Goal: Use online tool/utility: Utilize a website feature to perform a specific function

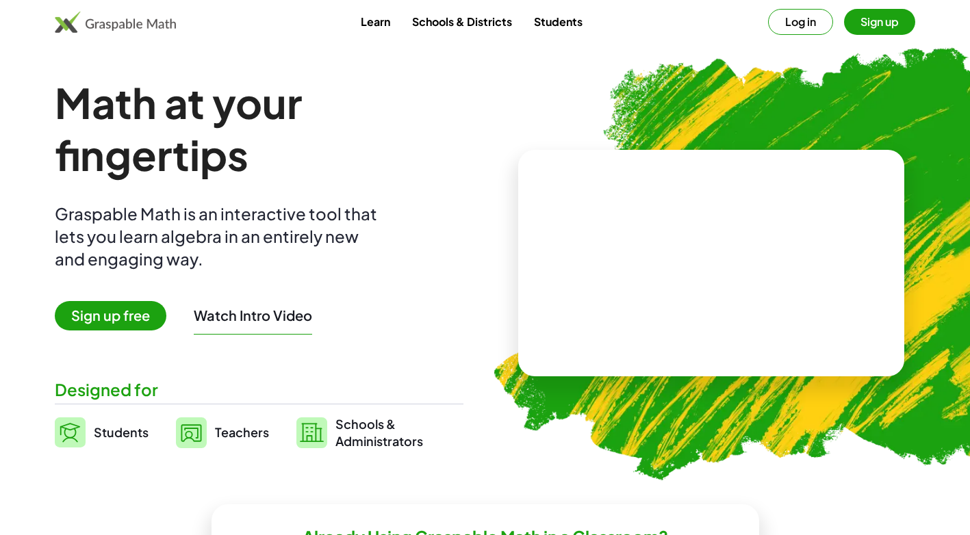
click at [134, 307] on span "Sign up free" at bounding box center [111, 315] width 112 height 29
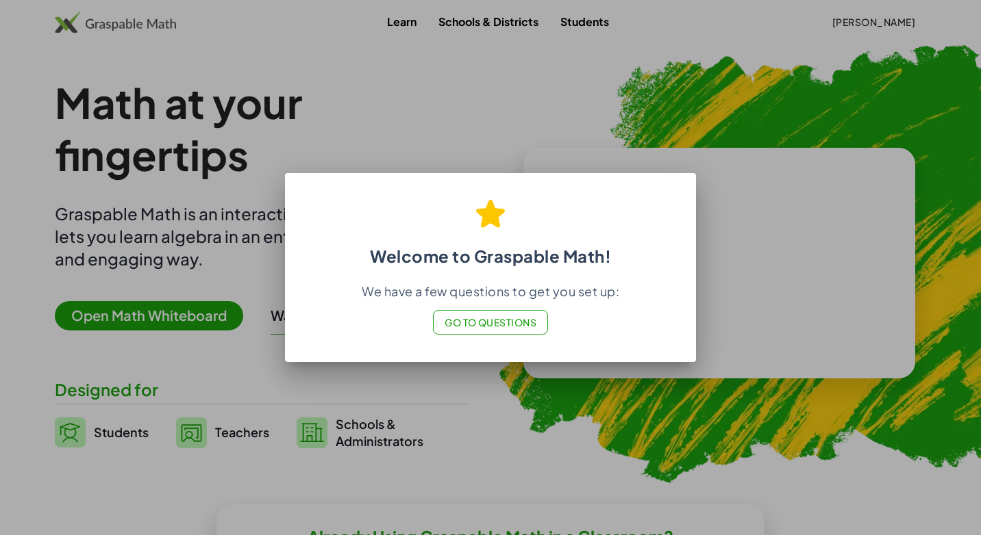
click at [627, 99] on div at bounding box center [490, 267] width 981 height 535
click at [503, 331] on button "Go to Questions" at bounding box center [491, 322] width 116 height 25
click at [129, 314] on div at bounding box center [490, 267] width 981 height 535
click at [177, 313] on div at bounding box center [490, 267] width 981 height 535
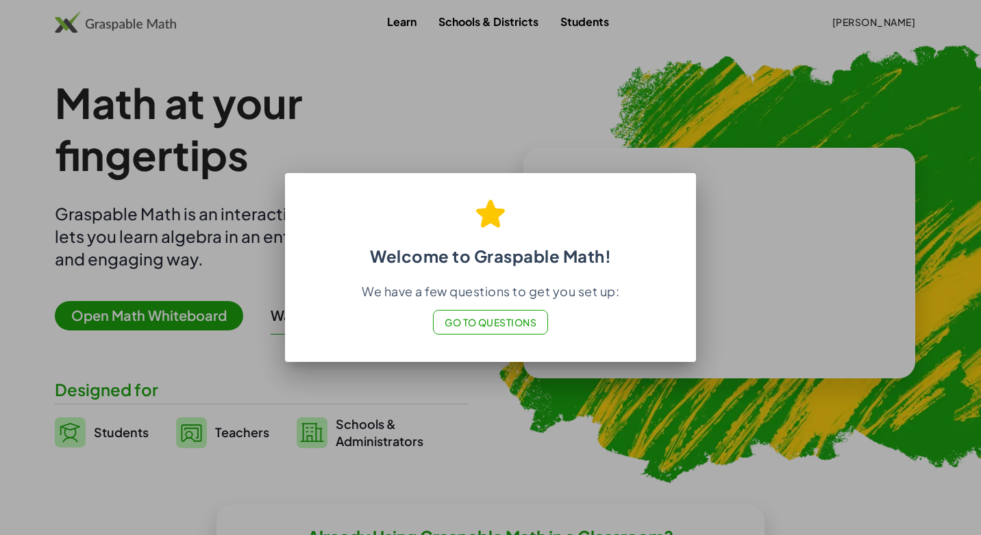
click at [201, 305] on div at bounding box center [490, 267] width 981 height 535
click at [533, 314] on button "Go to Questions" at bounding box center [491, 322] width 116 height 25
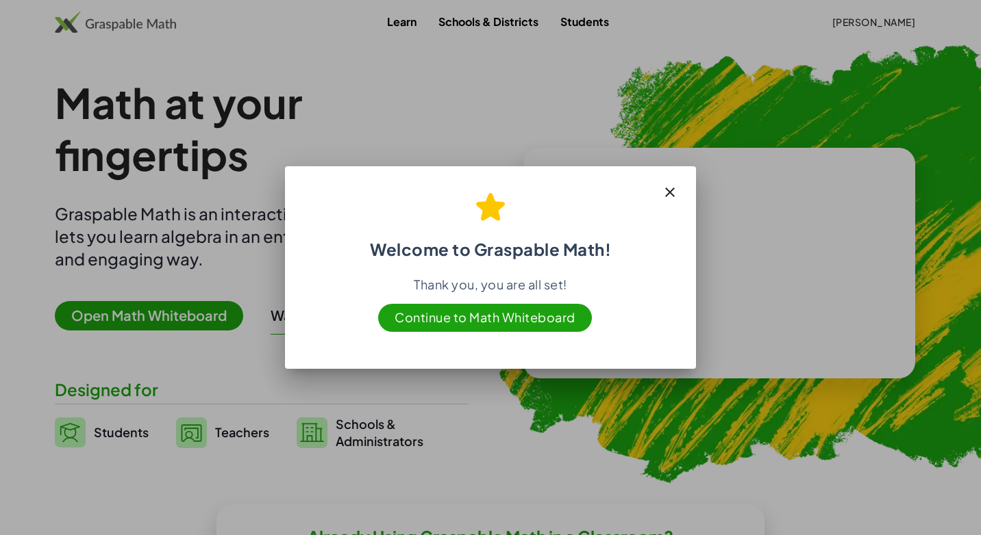
click at [665, 186] on icon "button" at bounding box center [669, 192] width 16 height 16
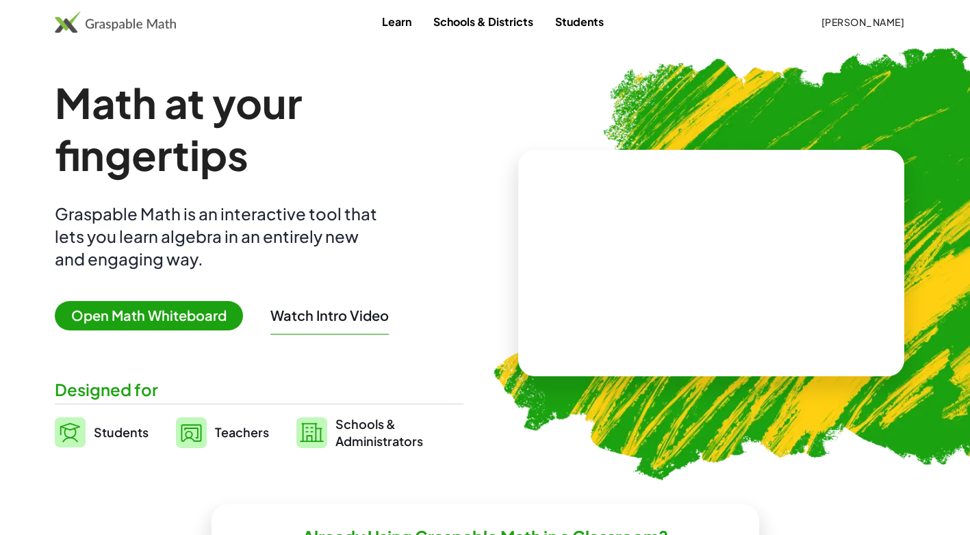
click at [131, 307] on span "Open Math Whiteboard" at bounding box center [149, 315] width 188 height 29
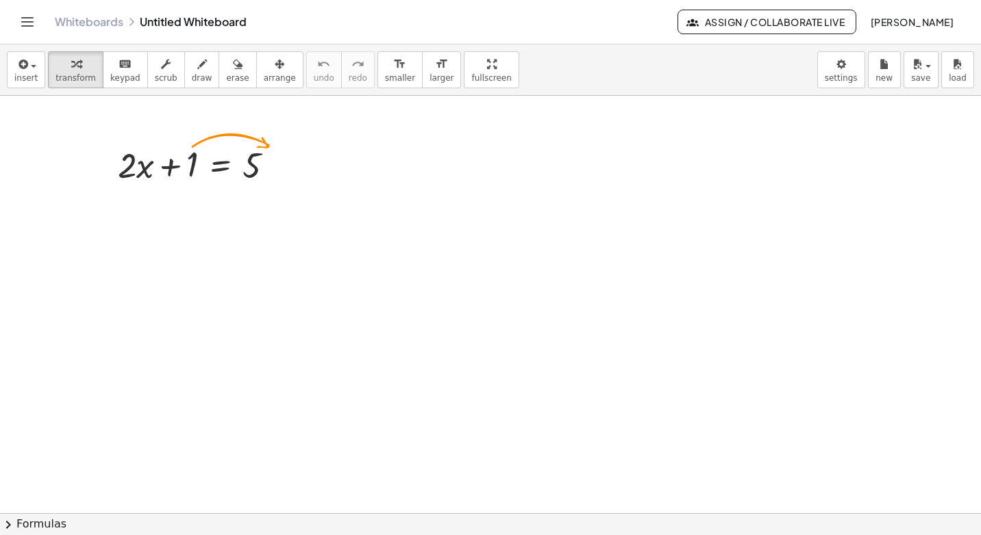
drag, startPoint x: 503, startPoint y: 459, endPoint x: 524, endPoint y: 429, distance: 36.3
drag, startPoint x: 28, startPoint y: 73, endPoint x: 30, endPoint y: 83, distance: 9.8
click at [28, 75] on span "insert" at bounding box center [25, 78] width 23 height 10
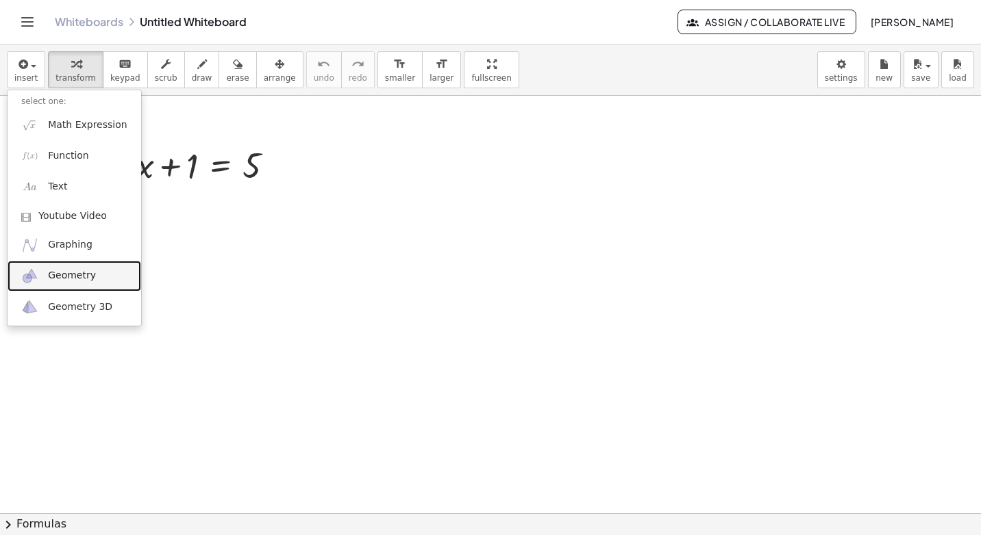
click at [60, 281] on span "Geometry" at bounding box center [72, 276] width 48 height 14
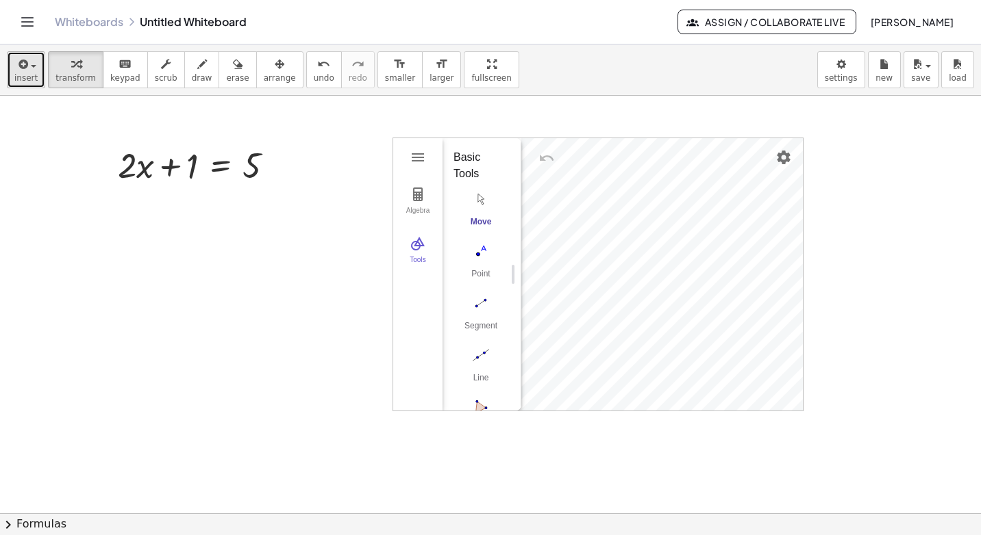
click at [23, 82] on span "insert" at bounding box center [25, 78] width 23 height 10
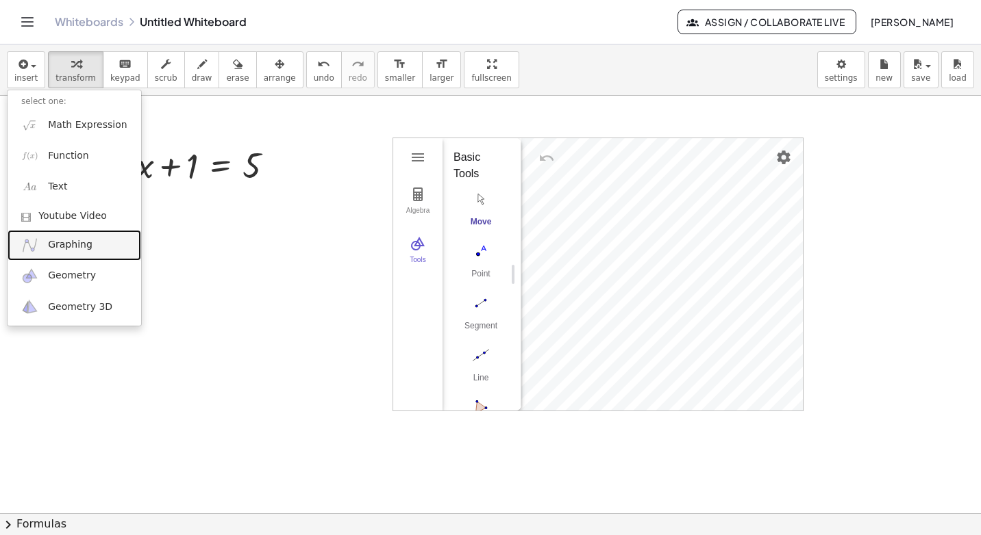
click at [93, 242] on link "Graphing" at bounding box center [75, 245] width 134 height 31
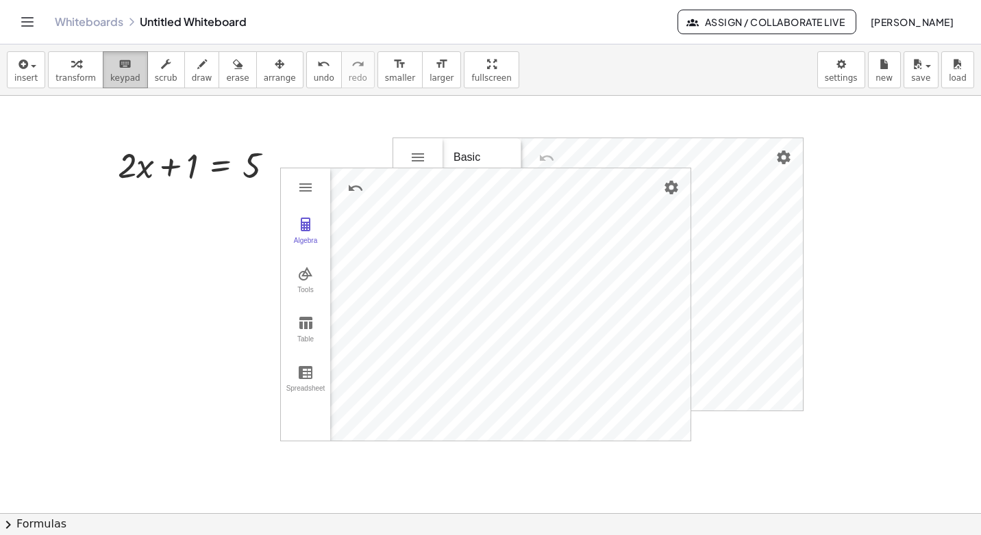
click at [124, 73] on span "keypad" at bounding box center [125, 78] width 30 height 10
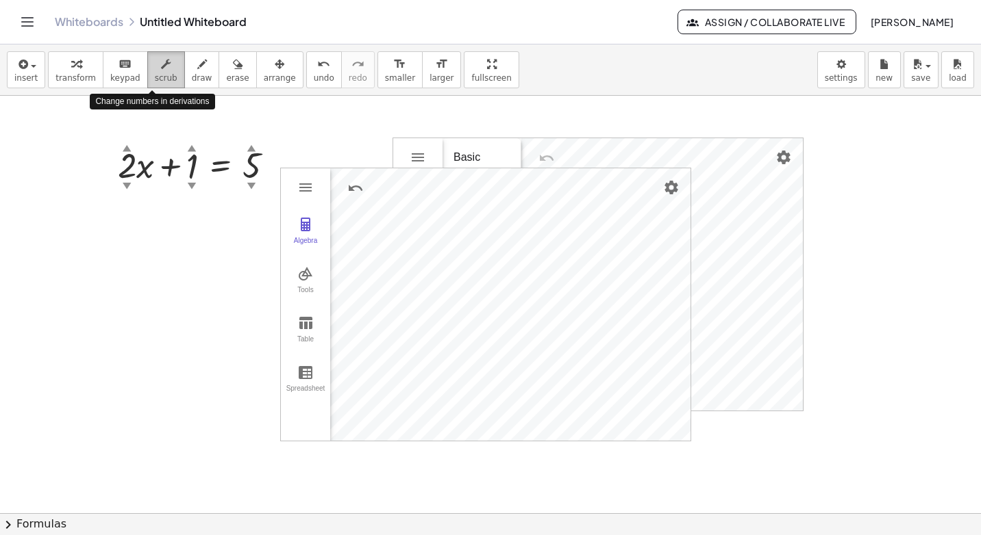
click at [147, 63] on button "scrub" at bounding box center [166, 69] width 38 height 37
click at [249, 185] on div "▼" at bounding box center [251, 185] width 9 height 12
click at [249, 184] on div "▼" at bounding box center [251, 185] width 9 height 12
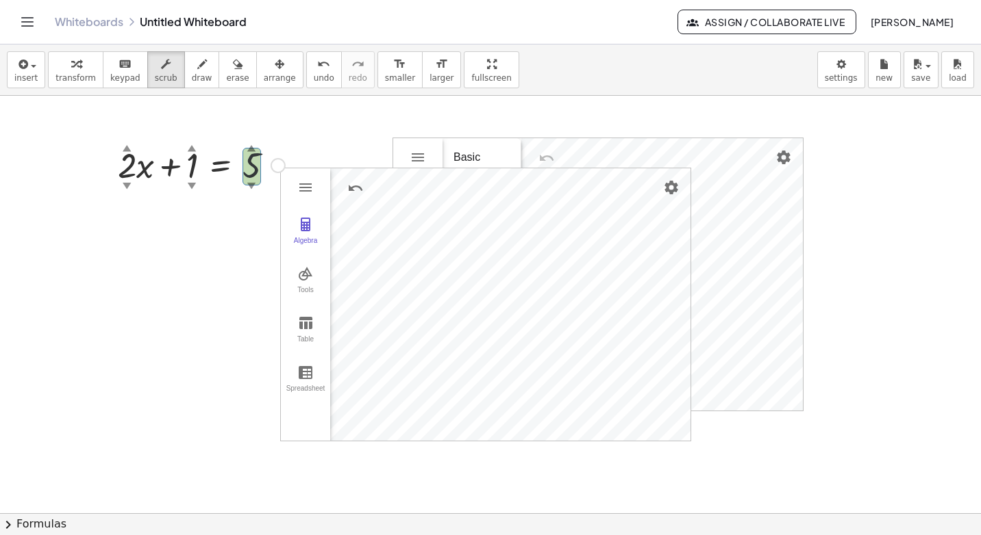
click at [249, 184] on div "▼" at bounding box center [251, 185] width 9 height 12
click at [249, 155] on div at bounding box center [201, 164] width 181 height 47
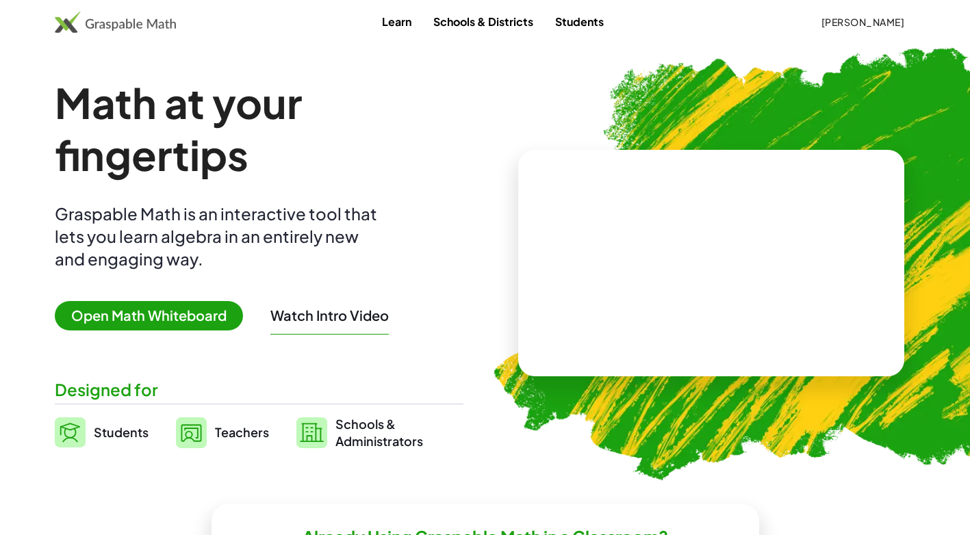
click at [723, 255] on video at bounding box center [711, 263] width 205 height 103
click at [114, 310] on span "Open Math Whiteboard" at bounding box center [149, 315] width 188 height 29
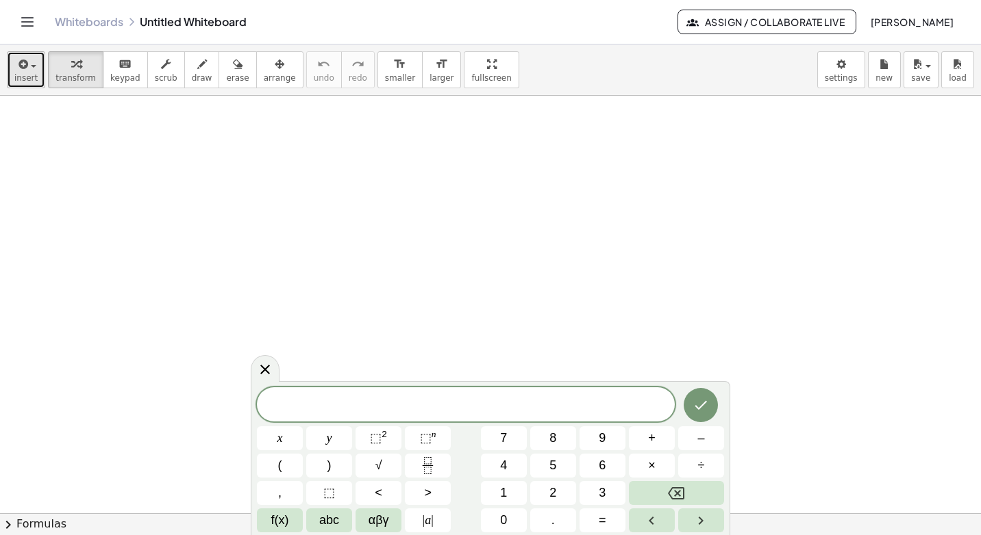
click at [31, 65] on span "button" at bounding box center [33, 66] width 5 height 3
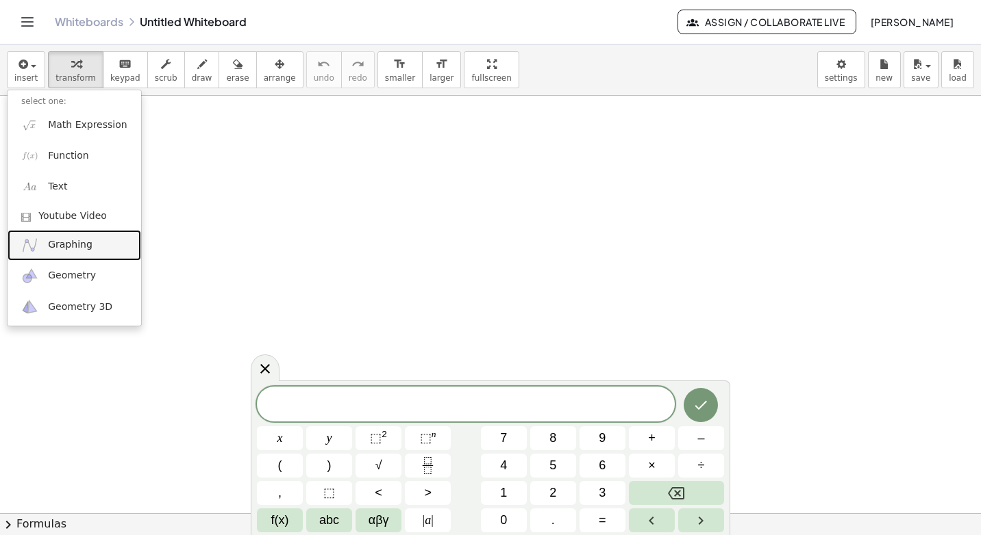
click at [75, 240] on span "Graphing" at bounding box center [70, 245] width 45 height 14
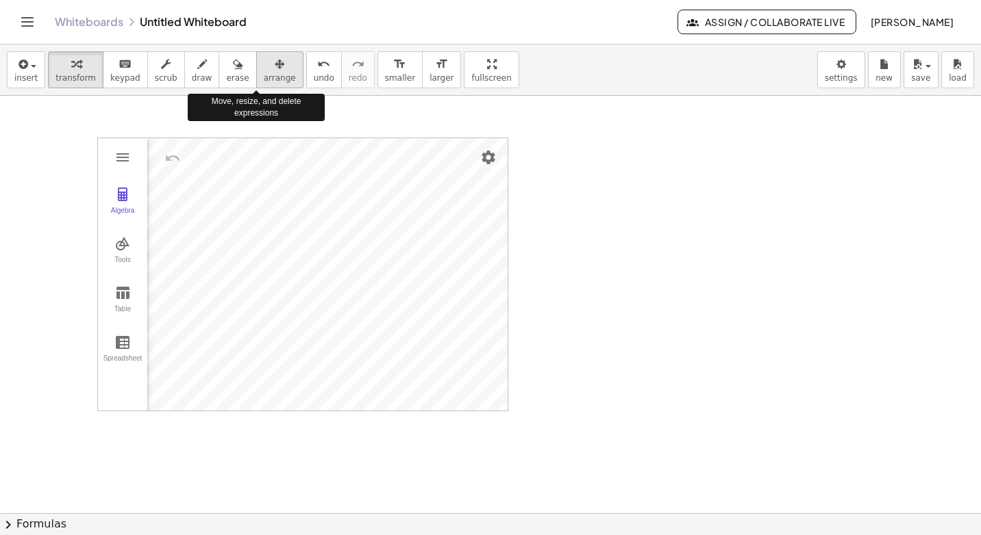
click at [264, 80] on span "arrange" at bounding box center [280, 78] width 32 height 10
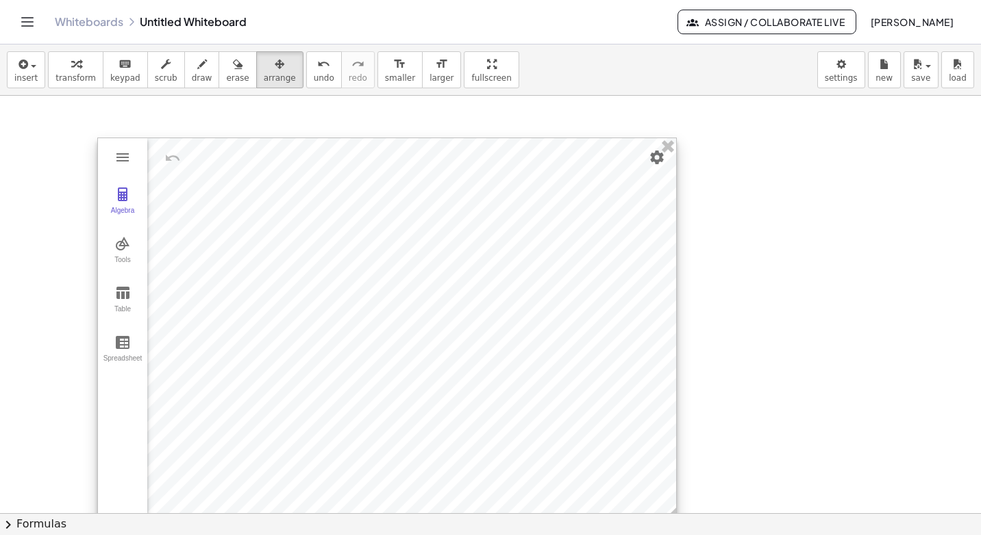
drag, startPoint x: 503, startPoint y: 396, endPoint x: 620, endPoint y: 464, distance: 135.1
click at [661, 507] on circle at bounding box center [670, 519] width 24 height 24
drag, startPoint x: 479, startPoint y: 136, endPoint x: 438, endPoint y: 124, distance: 43.6
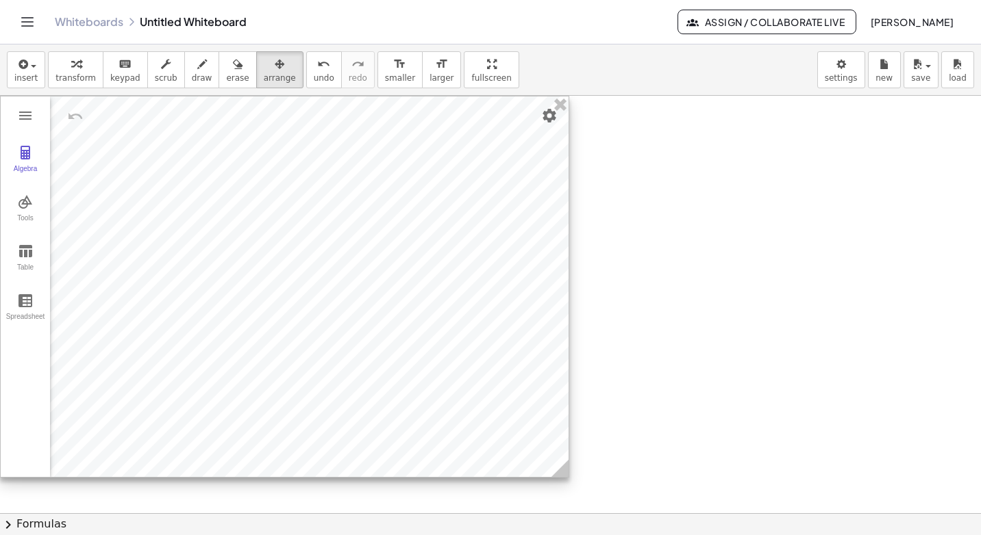
drag, startPoint x: 468, startPoint y: 144, endPoint x: 326, endPoint y: 66, distance: 162.1
click at [366, 92] on div "insert select one: Math Expression Function Text Youtube Video Graphing Geometr…" at bounding box center [490, 290] width 981 height 491
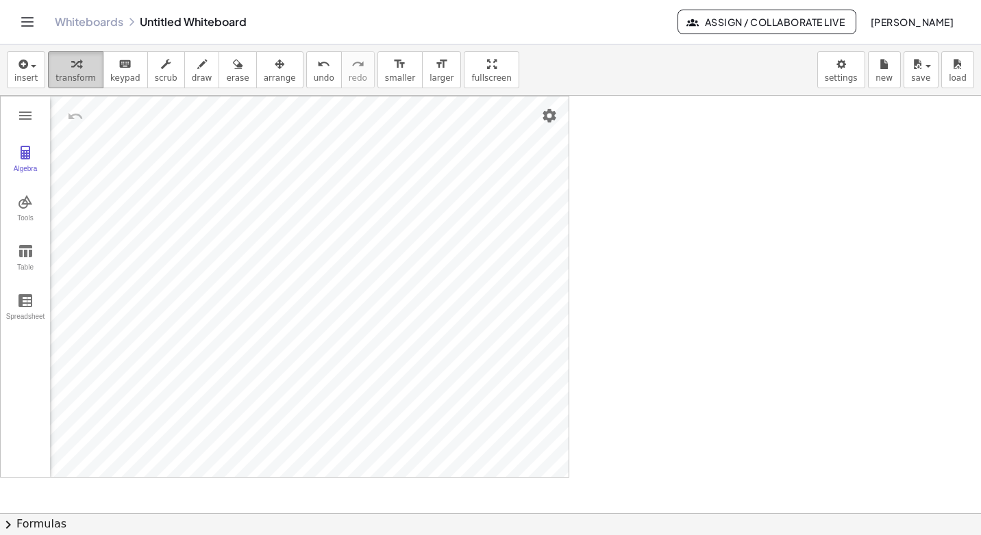
click at [79, 67] on div "button" at bounding box center [75, 63] width 40 height 16
click at [118, 64] on icon "keyboard" at bounding box center [124, 64] width 13 height 16
click at [121, 64] on icon "keyboard" at bounding box center [124, 64] width 13 height 16
click at [26, 77] on span "insert" at bounding box center [25, 78] width 23 height 10
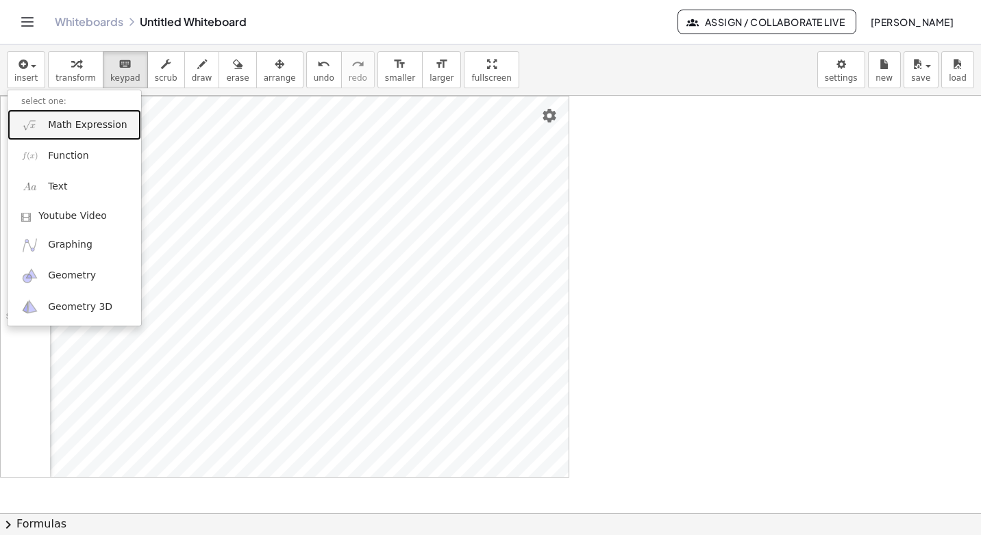
click at [96, 123] on span "Math Expression" at bounding box center [87, 125] width 79 height 14
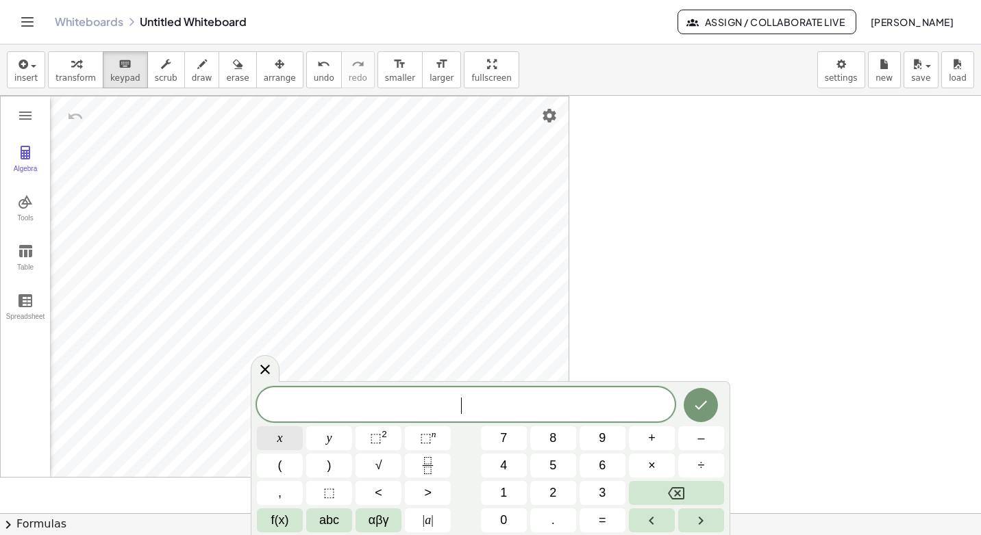
click at [290, 443] on button "x" at bounding box center [280, 439] width 46 height 24
click at [372, 488] on button "<" at bounding box center [378, 493] width 46 height 24
click at [549, 470] on span "5" at bounding box center [552, 466] width 7 height 18
click at [702, 397] on icon "Done" at bounding box center [700, 405] width 16 height 16
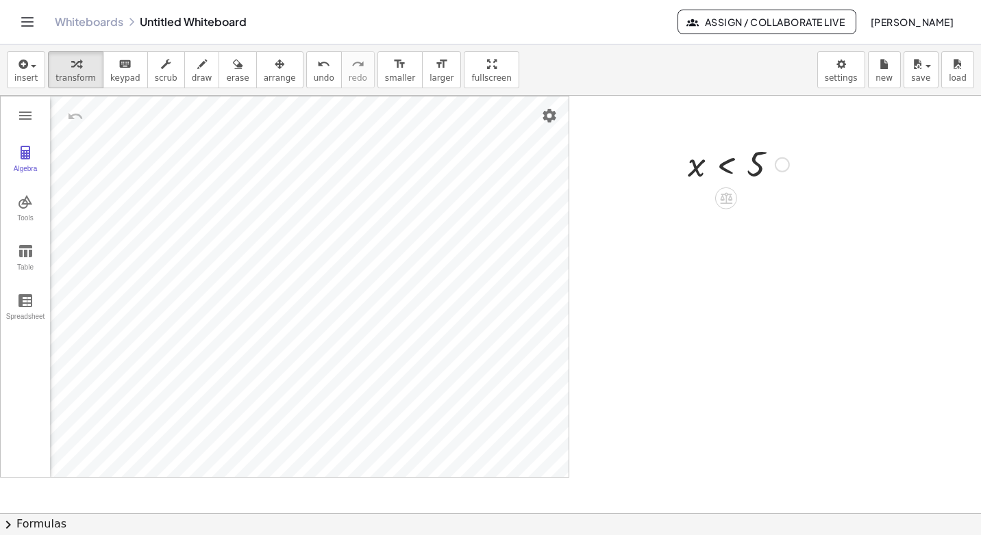
click at [761, 160] on div at bounding box center [738, 163] width 115 height 45
click at [783, 164] on div at bounding box center [781, 164] width 15 height 15
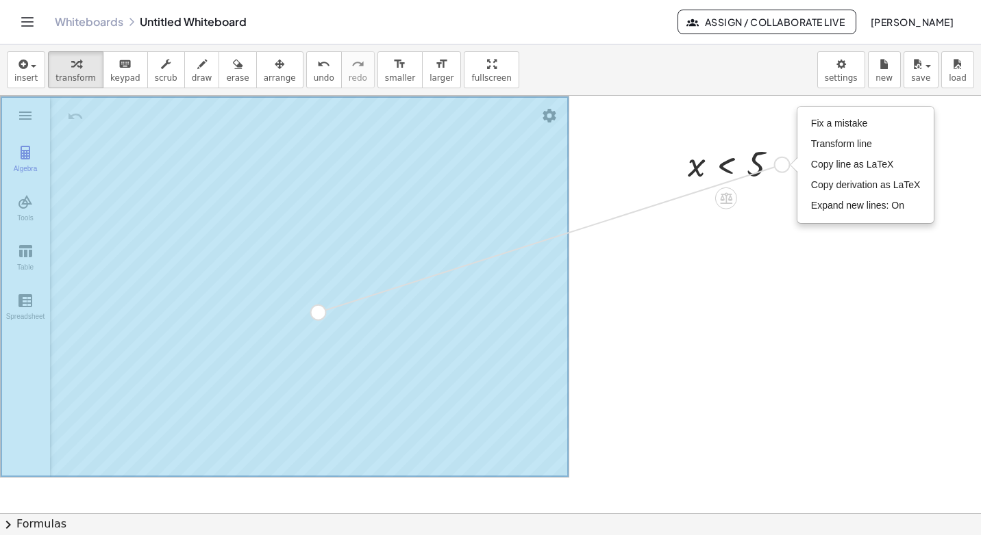
drag, startPoint x: 787, startPoint y: 162, endPoint x: 320, endPoint y: 314, distance: 491.1
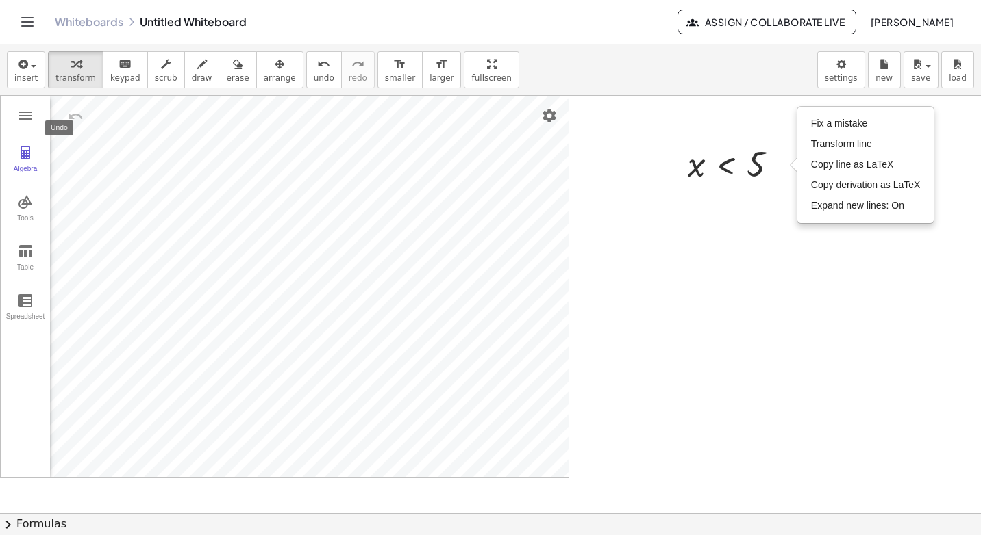
click at [76, 113] on img "Undo" at bounding box center [75, 116] width 16 height 16
click at [73, 116] on img "Undo" at bounding box center [75, 116] width 16 height 16
click at [72, 116] on img "Undo" at bounding box center [75, 116] width 16 height 16
click at [64, 120] on button "Undo" at bounding box center [75, 116] width 25 height 25
click at [75, 116] on img "Undo" at bounding box center [75, 116] width 16 height 16
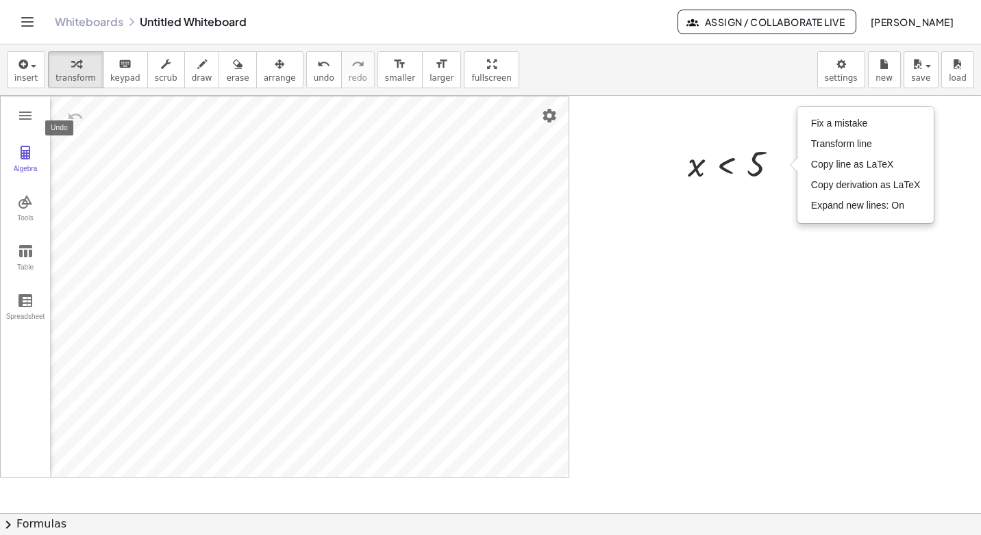
click at [75, 107] on button "Undo" at bounding box center [75, 116] width 25 height 25
click at [71, 112] on img "Undo" at bounding box center [75, 116] width 16 height 16
click at [79, 103] on div "Graphing Calculator" at bounding box center [71, 116] width 41 height 33
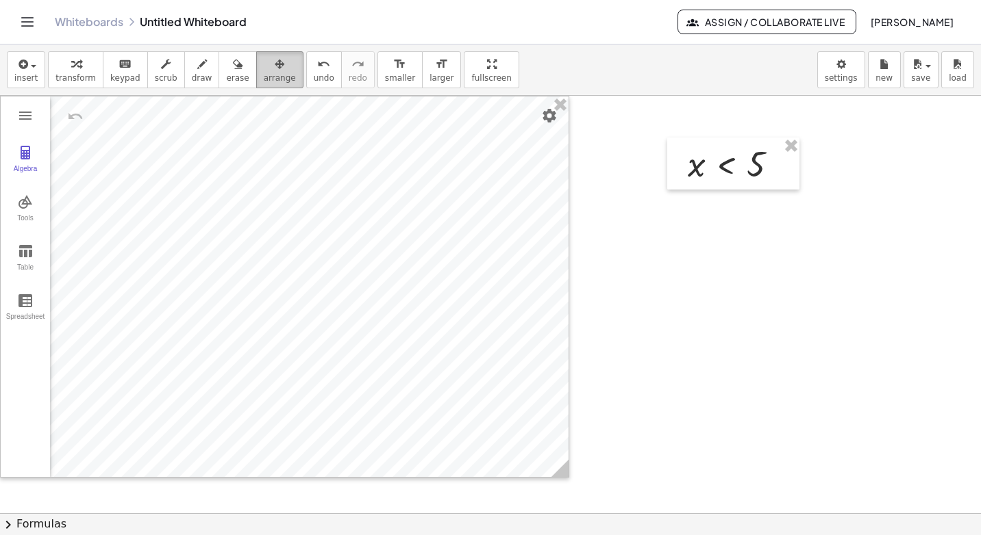
click at [266, 64] on div "button" at bounding box center [280, 63] width 32 height 16
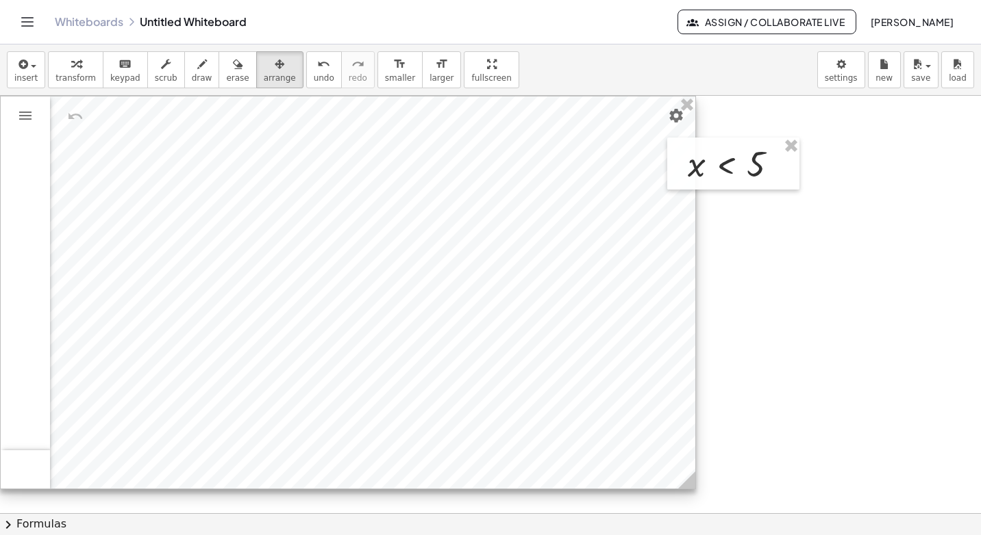
drag, startPoint x: 563, startPoint y: 467, endPoint x: 687, endPoint y: 470, distance: 124.0
click at [689, 475] on icon at bounding box center [686, 480] width 17 height 17
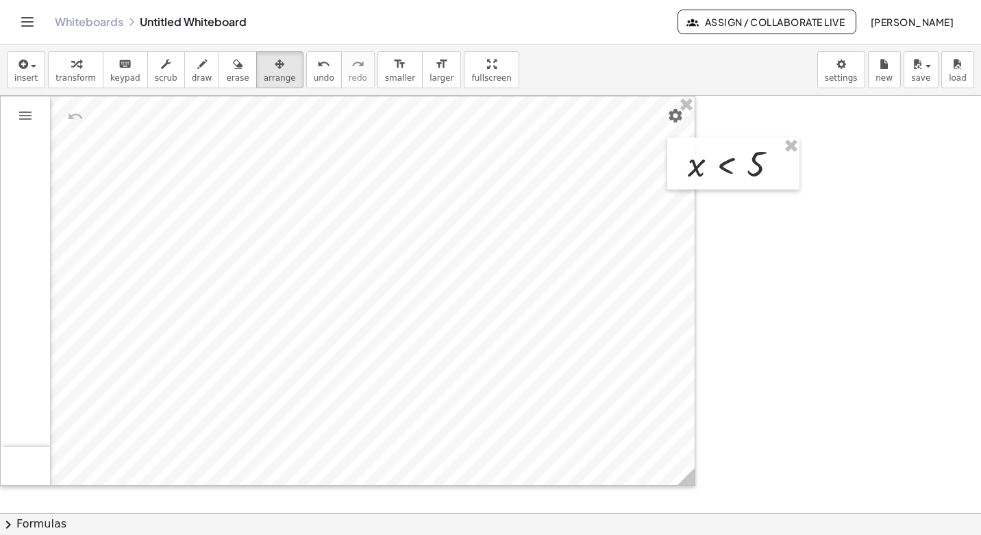
click at [81, 70] on div "button" at bounding box center [75, 63] width 40 height 16
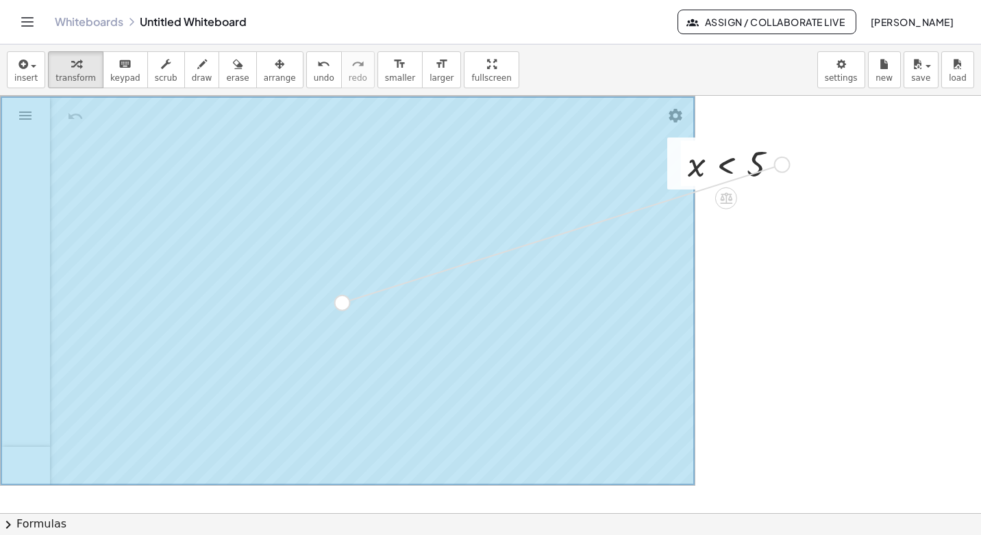
drag, startPoint x: 784, startPoint y: 167, endPoint x: 340, endPoint y: 312, distance: 467.3
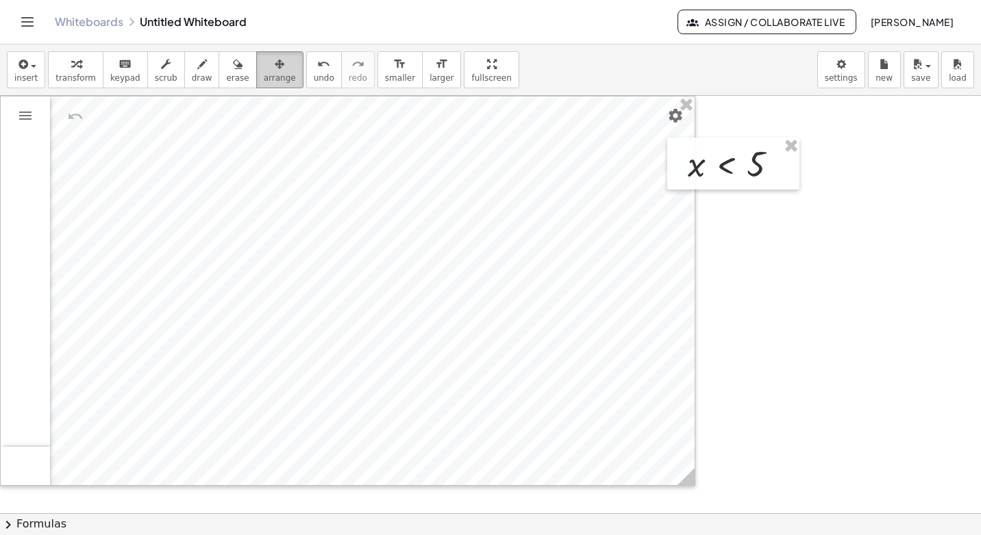
drag, startPoint x: 259, startPoint y: 65, endPoint x: 270, endPoint y: 71, distance: 12.2
click at [264, 66] on div "button" at bounding box center [280, 63] width 32 height 16
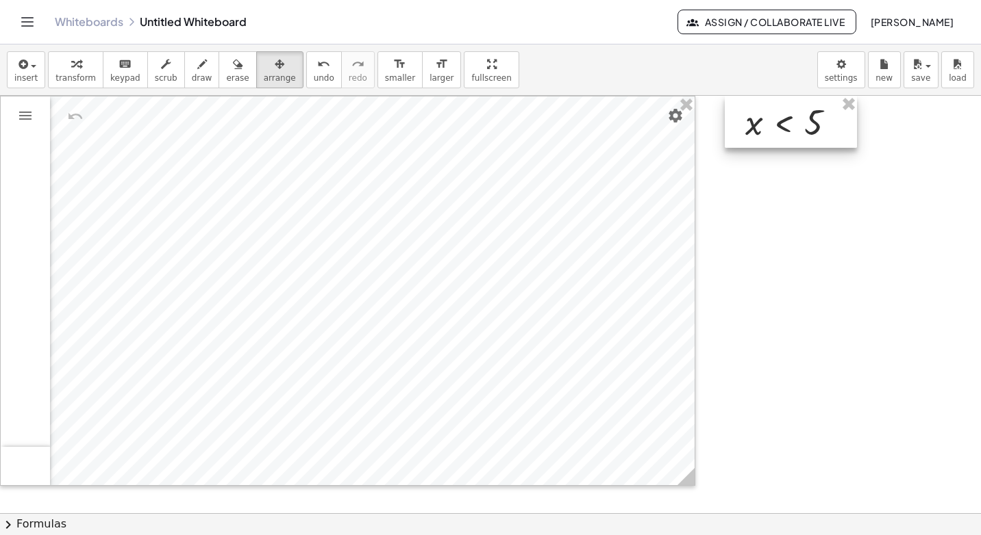
drag, startPoint x: 766, startPoint y: 157, endPoint x: 823, endPoint y: 109, distance: 75.3
click at [823, 109] on div at bounding box center [790, 122] width 132 height 52
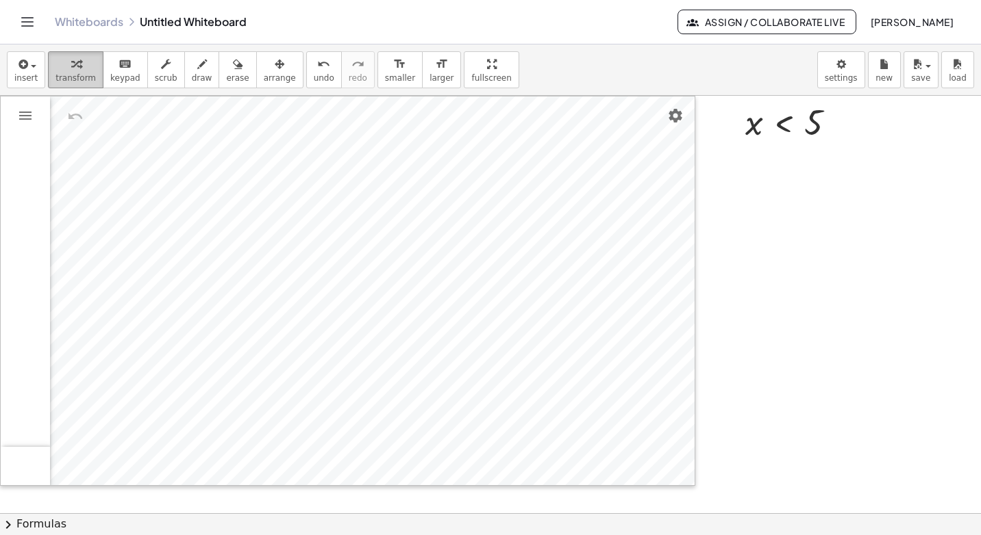
click at [84, 66] on div "button" at bounding box center [75, 63] width 40 height 16
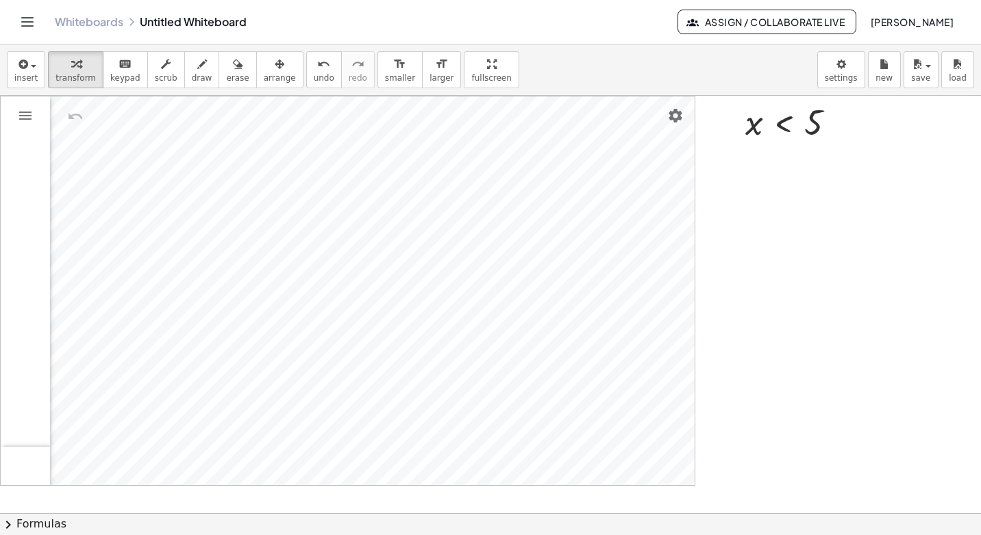
click at [29, 146] on div "Algebra Tools Table Spreadsheet GeoGebra Graphing Calculator Basic Tools Move P…" at bounding box center [25, 291] width 49 height 389
click at [12, 171] on div "Algebra Tools Table Spreadsheet GeoGebra Graphing Calculator Basic Tools Move P…" at bounding box center [25, 291] width 49 height 389
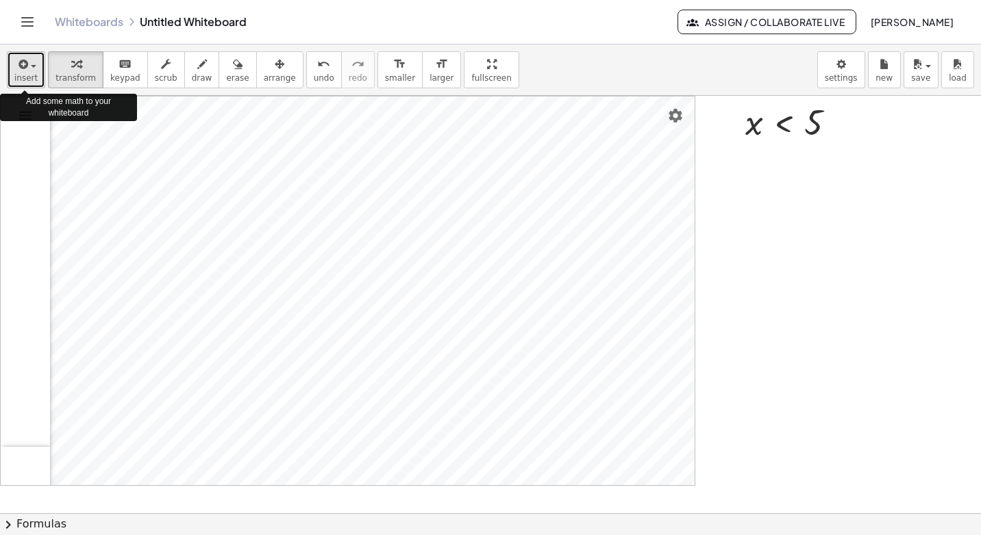
click at [31, 67] on span "button" at bounding box center [33, 66] width 5 height 3
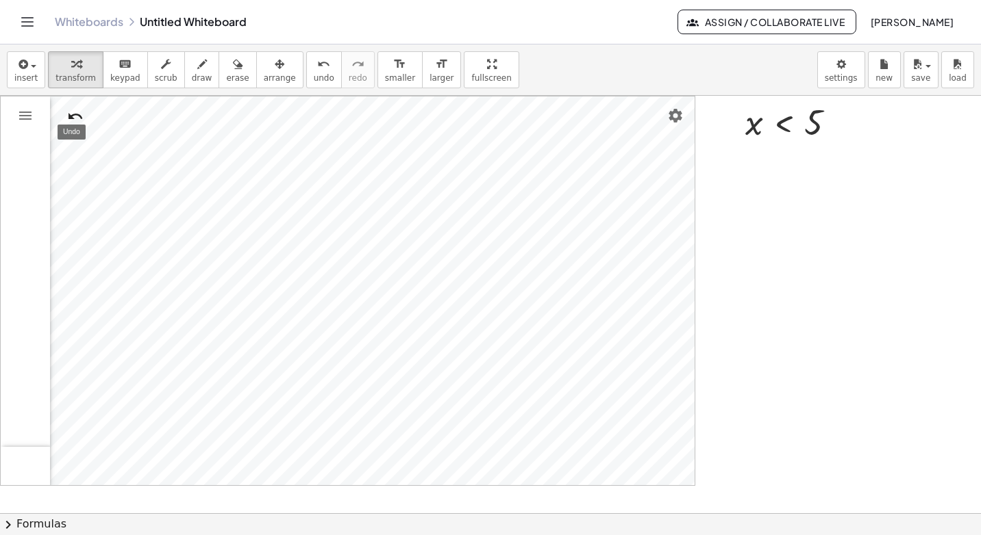
click at [70, 111] on img "Undo" at bounding box center [75, 116] width 16 height 16
drag, startPoint x: 116, startPoint y: -45, endPoint x: 130, endPoint y: -51, distance: 14.8
click at [40, 82] on button "insert" at bounding box center [26, 69] width 38 height 37
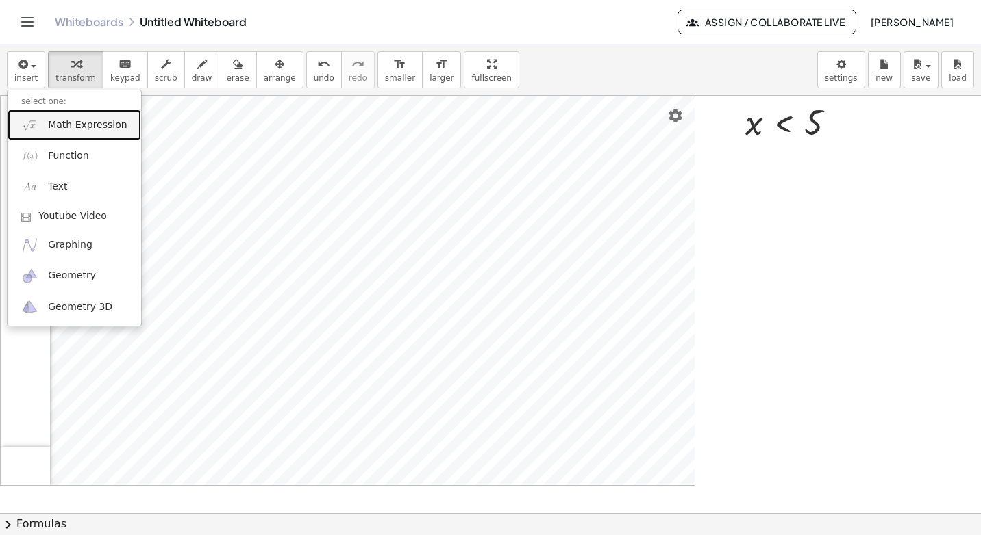
click at [96, 127] on span "Math Expression" at bounding box center [87, 125] width 79 height 14
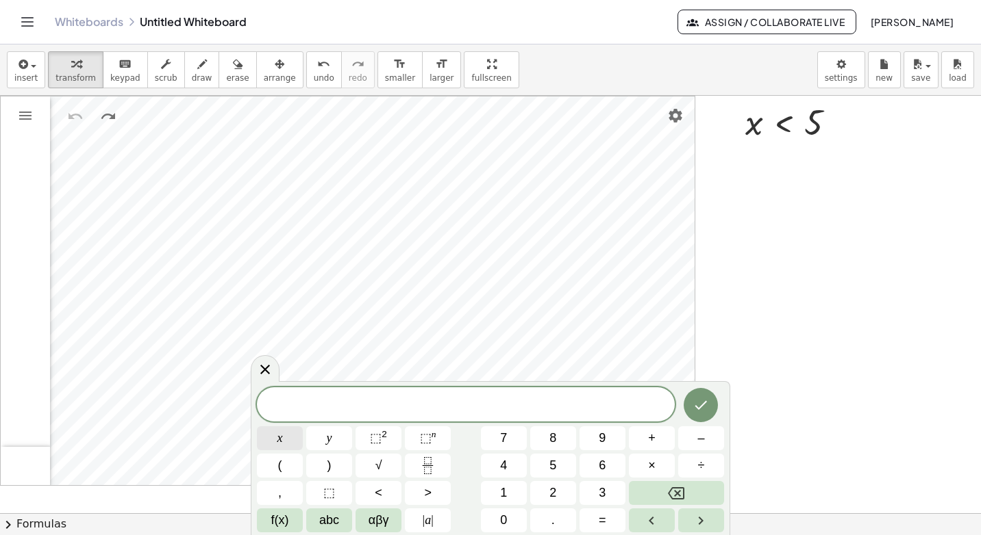
click at [285, 439] on button "x" at bounding box center [280, 439] width 46 height 24
click at [430, 491] on span ">" at bounding box center [428, 493] width 8 height 18
click at [704, 437] on span "–" at bounding box center [700, 438] width 7 height 18
click at [542, 493] on button "2" at bounding box center [553, 493] width 46 height 24
click at [704, 410] on icon "Done" at bounding box center [700, 405] width 16 height 16
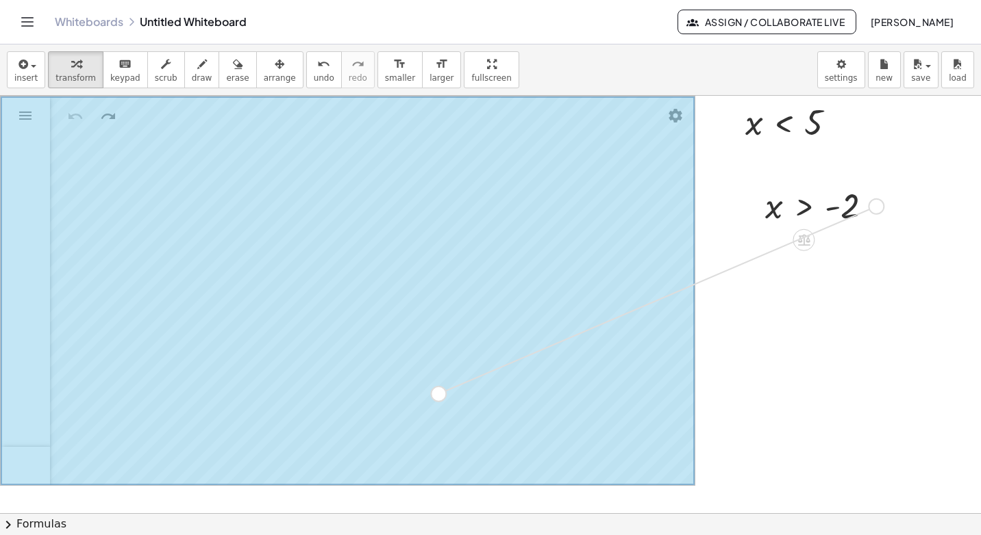
drag, startPoint x: 857, startPoint y: 219, endPoint x: 442, endPoint y: 395, distance: 451.4
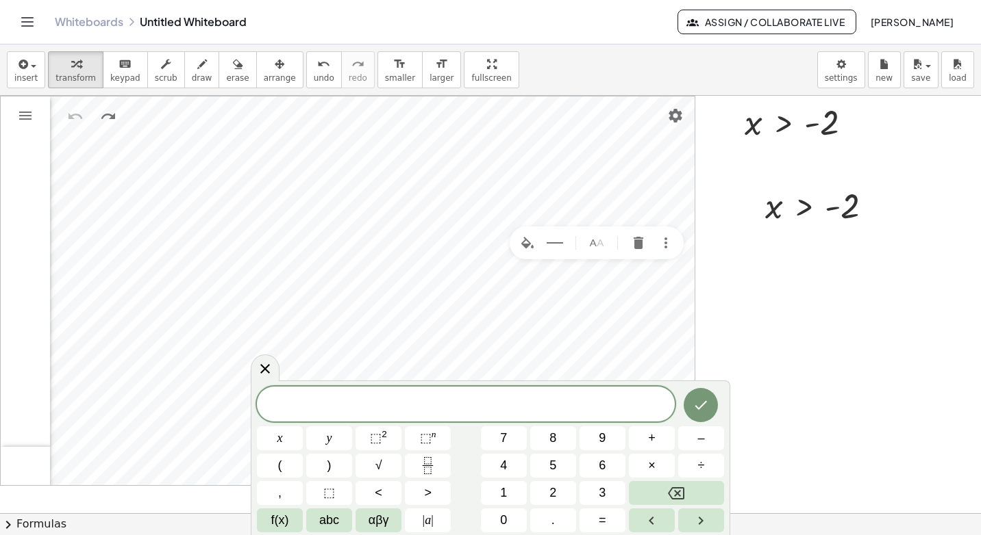
drag, startPoint x: 742, startPoint y: 254, endPoint x: 787, endPoint y: 245, distance: 46.1
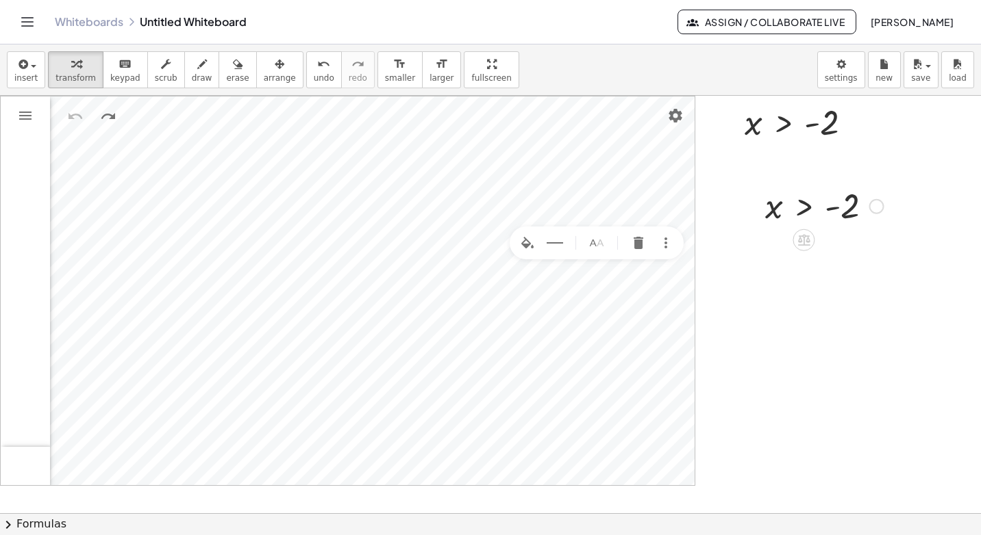
click at [820, 203] on div at bounding box center [823, 205] width 131 height 45
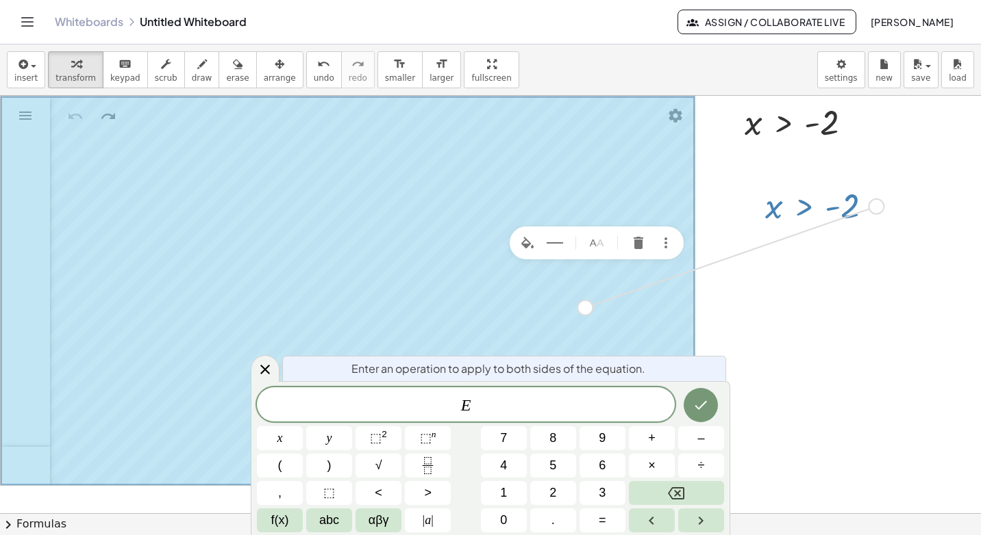
drag, startPoint x: 881, startPoint y: 204, endPoint x: 586, endPoint y: 308, distance: 312.9
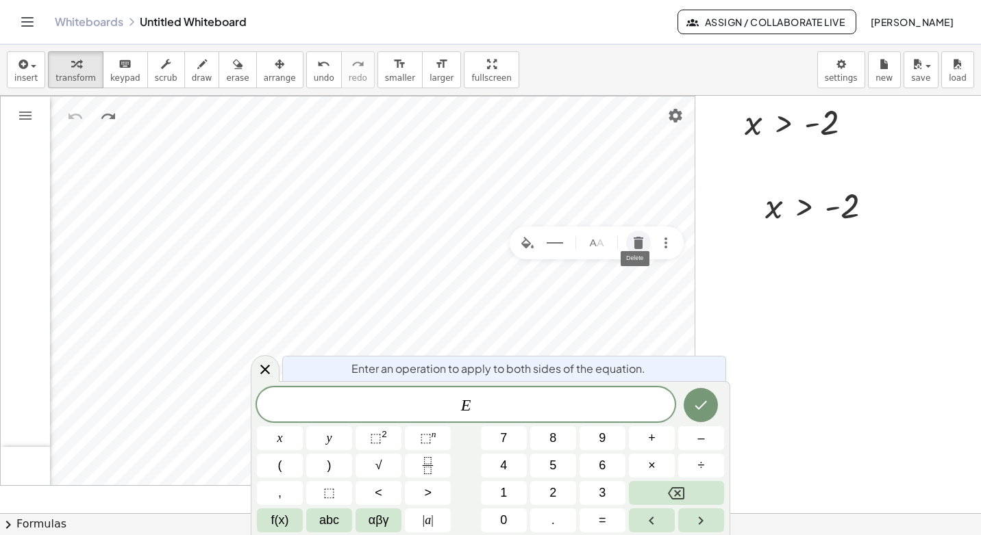
click at [639, 233] on button "Delete" at bounding box center [638, 243] width 25 height 25
click at [75, 116] on img "Undo" at bounding box center [75, 116] width 16 height 16
click at [497, 409] on span "E ​" at bounding box center [466, 405] width 418 height 19
click at [656, 489] on button "Backspace" at bounding box center [676, 493] width 95 height 24
click at [283, 440] on button "x" at bounding box center [280, 439] width 46 height 24
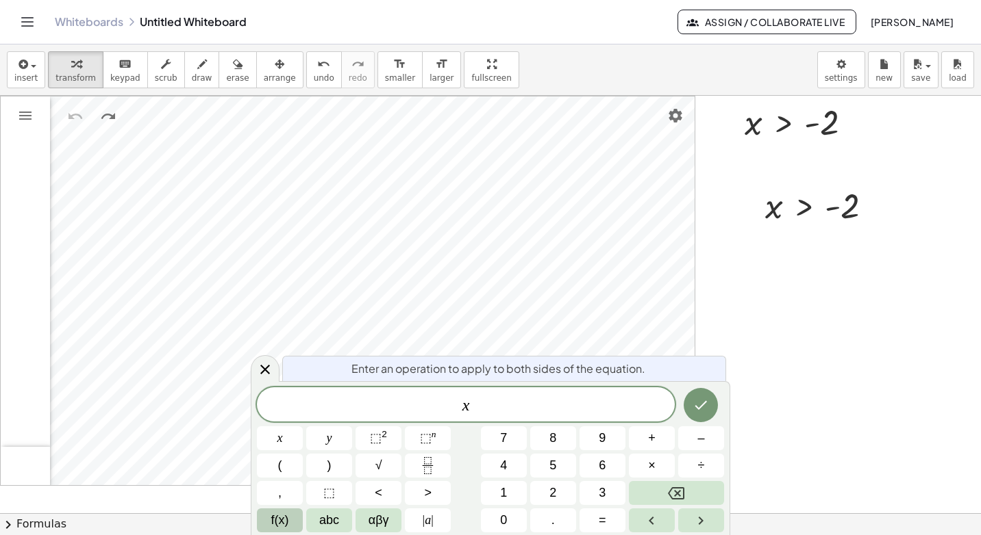
click at [285, 520] on span "f(x)" at bounding box center [280, 521] width 18 height 18
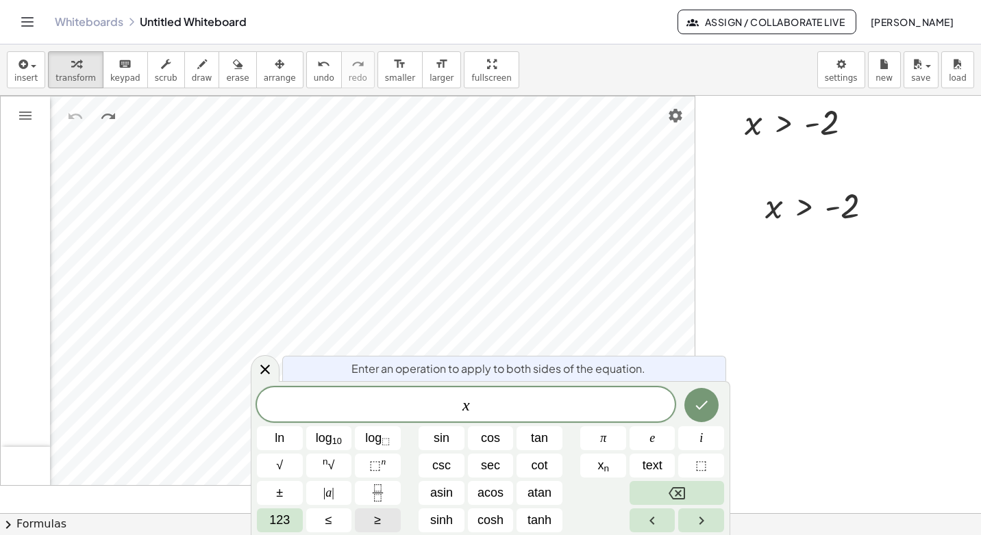
click at [382, 518] on button "≥" at bounding box center [378, 521] width 46 height 24
click at [278, 515] on span "123" at bounding box center [279, 521] width 21 height 18
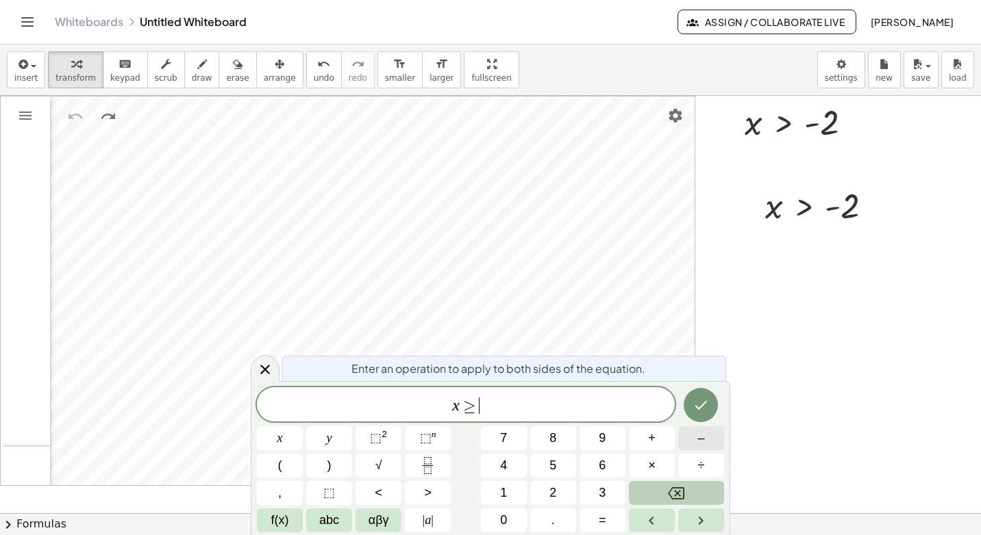
click at [692, 436] on button "–" at bounding box center [701, 439] width 46 height 24
click at [600, 459] on span "6" at bounding box center [601, 466] width 7 height 18
click at [707, 405] on icon "Done" at bounding box center [700, 405] width 16 height 16
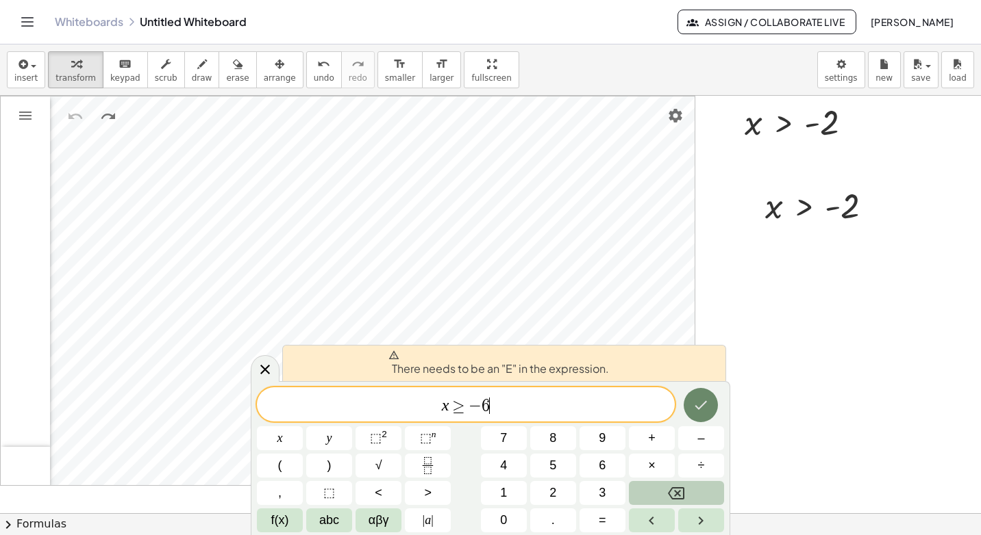
click at [706, 407] on icon "Done" at bounding box center [700, 405] width 16 height 16
drag, startPoint x: 494, startPoint y: 403, endPoint x: 372, endPoint y: 422, distance: 124.1
click at [372, 422] on div "******* x ≥ − 6 x y ⬚ 2 ⬚ n 7 8 9 + – ( ) √ 4 5 6 × ÷ , ⬚ < > 1 2 3 f(x) abc αβ…" at bounding box center [490, 460] width 467 height 145
click at [702, 409] on icon "Done" at bounding box center [700, 405] width 16 height 16
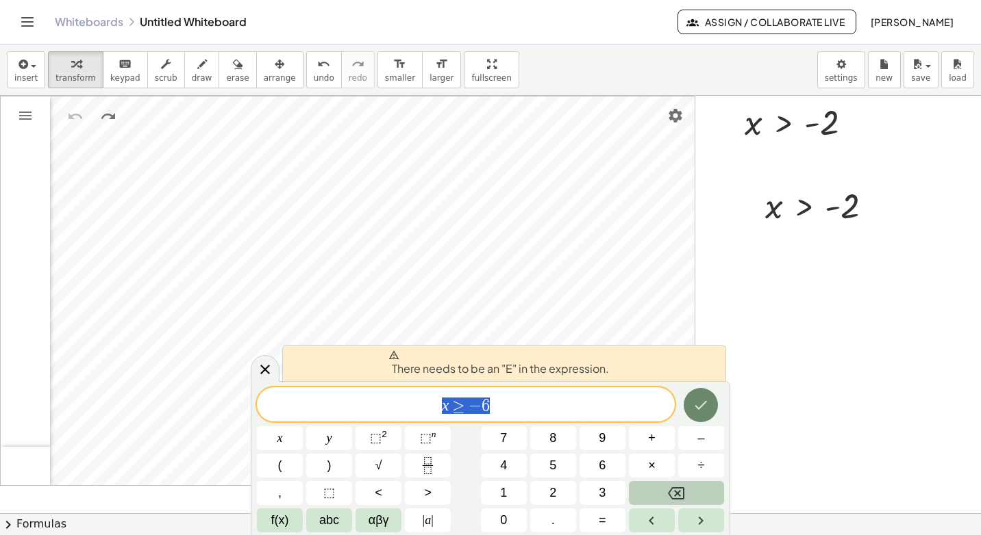
click at [703, 409] on icon "Done" at bounding box center [700, 405] width 16 height 16
